Goal: Transaction & Acquisition: Purchase product/service

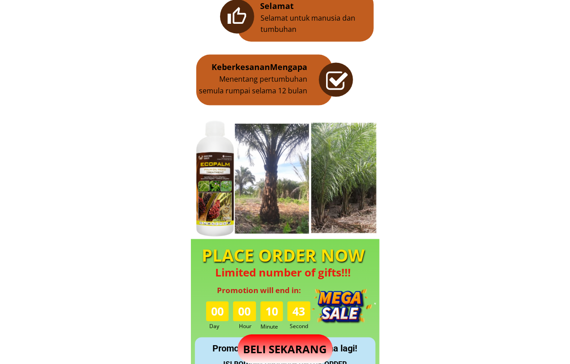
scroll to position [648, 0]
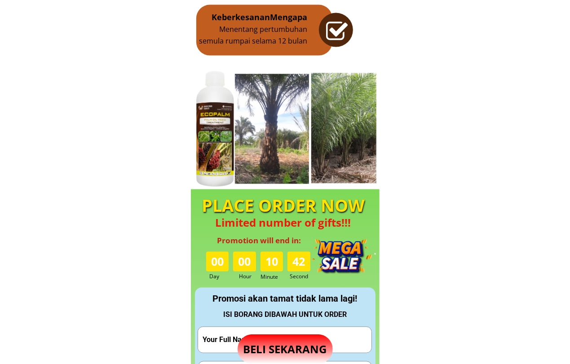
drag, startPoint x: 198, startPoint y: 205, endPoint x: 302, endPoint y: 248, distance: 112.3
click at [356, 235] on div "PLACE ORDER NOW Limited number of gifts!!! 00 00 10 42 Promotion will end in: D…" at bounding box center [283, 238] width 170 height 88
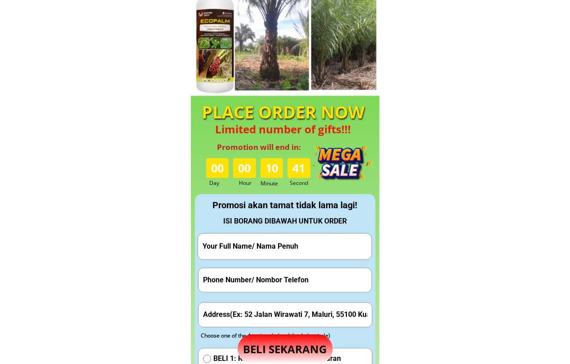
scroll to position [748, 0]
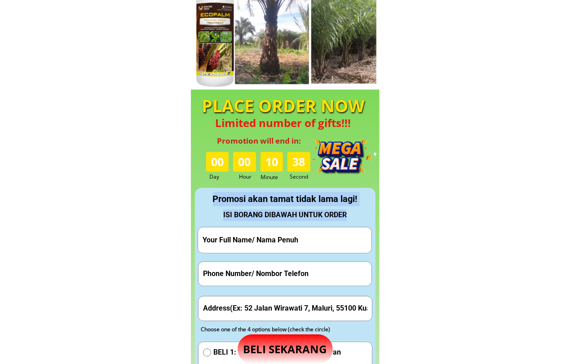
drag, startPoint x: 207, startPoint y: 195, endPoint x: 361, endPoint y: 219, distance: 155.3
click at [361, 219] on div "Promosi akan tamat tidak lama lagi! ISI BORANG DIBAWAH UNTUK ORDER Hantar Pesan…" at bounding box center [285, 362] width 181 height 348
copy div "Promosi akan tamat tidak lama lagi! ISI BORANG DIBAWAH UNTUK ORDER"
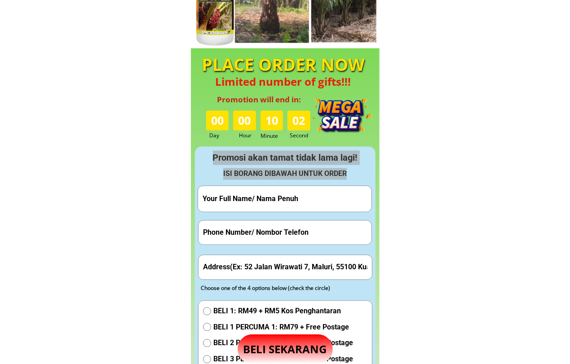
scroll to position [848, 0]
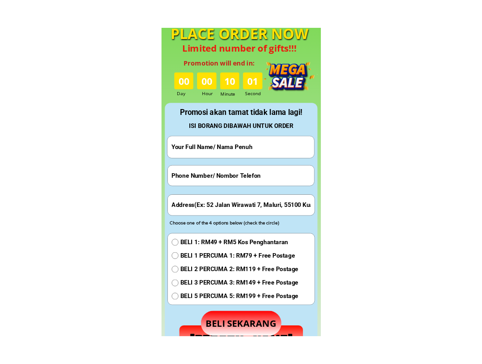
scroll to position [898, 0]
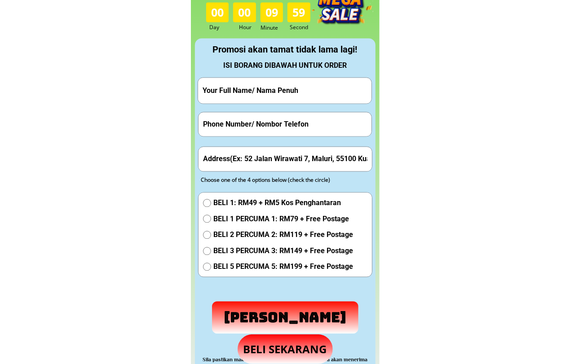
click at [286, 206] on span "BELI 1: RM49 + RM5 Kos Penghantaran" at bounding box center [283, 203] width 140 height 12
radio input "true"
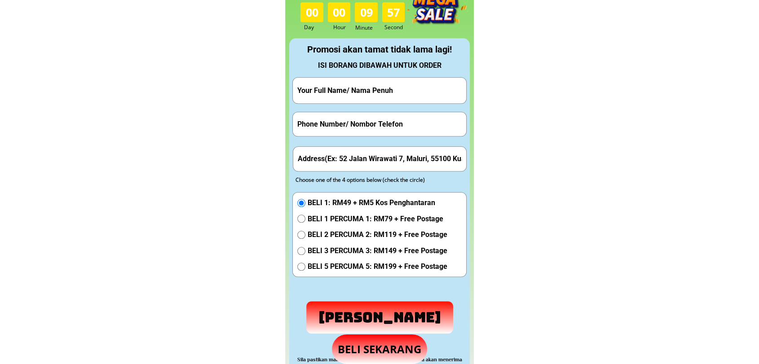
click at [420, 199] on span "BELI 1: RM49 + RM5 Kos Penghantaran" at bounding box center [378, 203] width 140 height 12
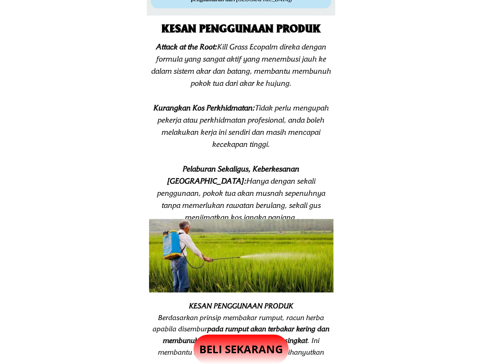
scroll to position [1297, 0]
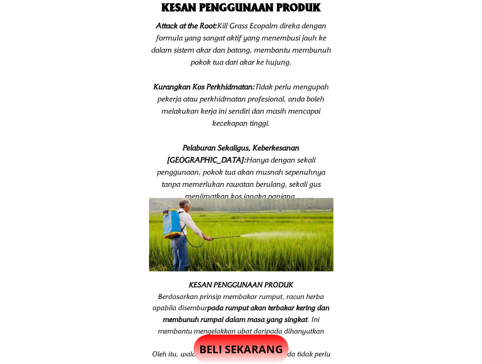
drag, startPoint x: 250, startPoint y: 216, endPoint x: 243, endPoint y: 246, distance: 30.3
click at [243, 246] on div at bounding box center [241, 235] width 185 height 74
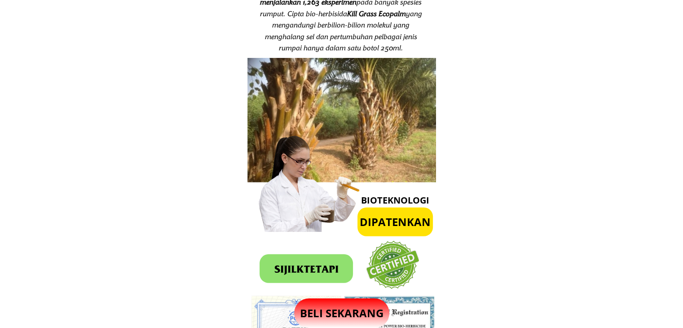
scroll to position [2584, 0]
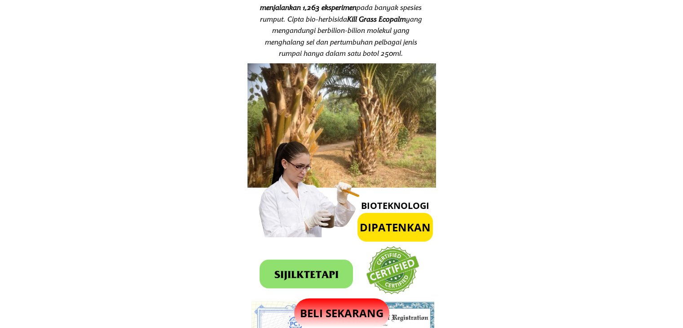
click at [408, 231] on div "DIPATENKAN" at bounding box center [395, 227] width 79 height 17
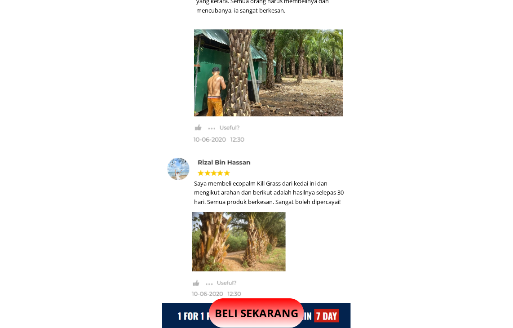
scroll to position [3572, 0]
